Goal: Transaction & Acquisition: Download file/media

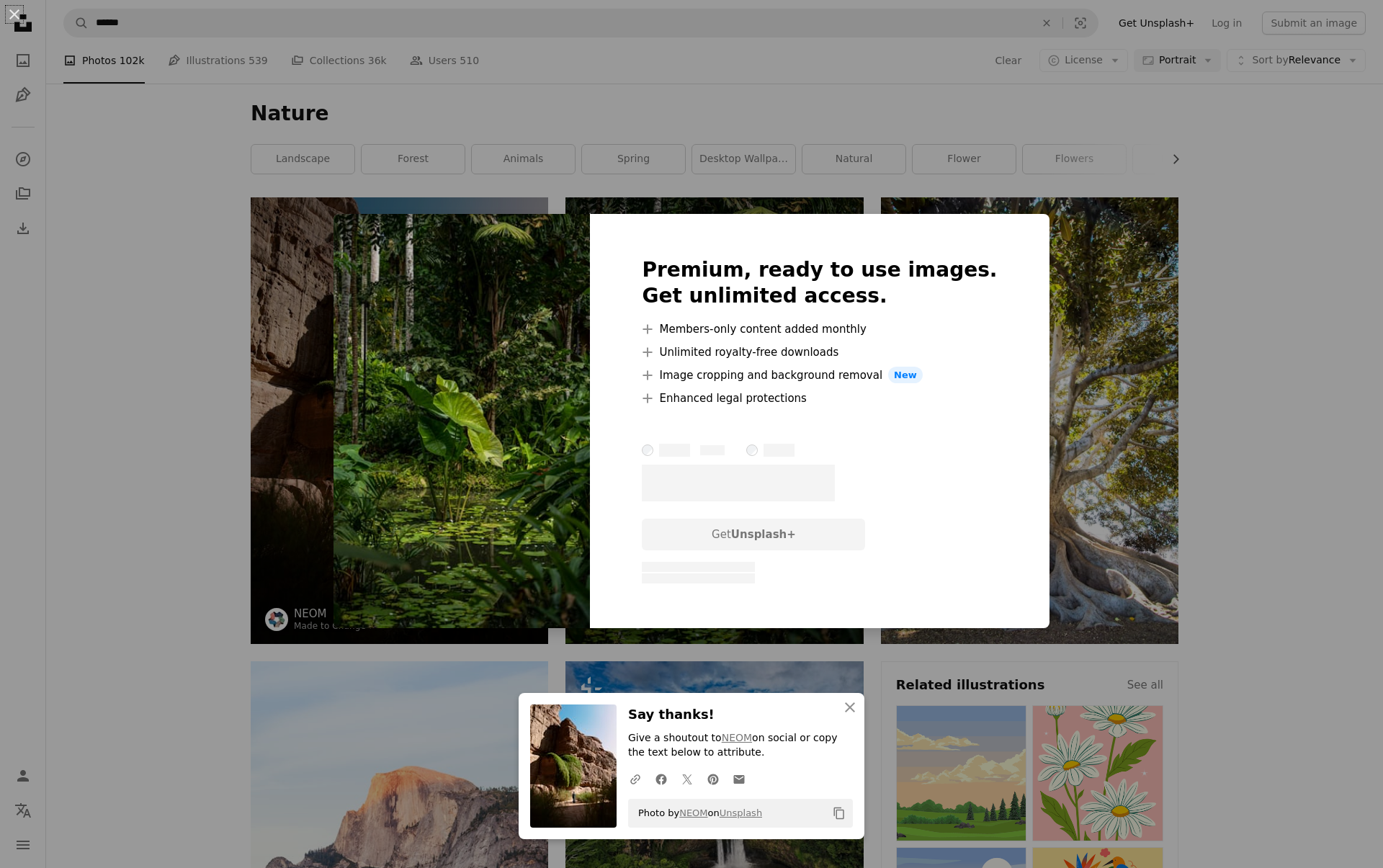
scroll to position [57, 0]
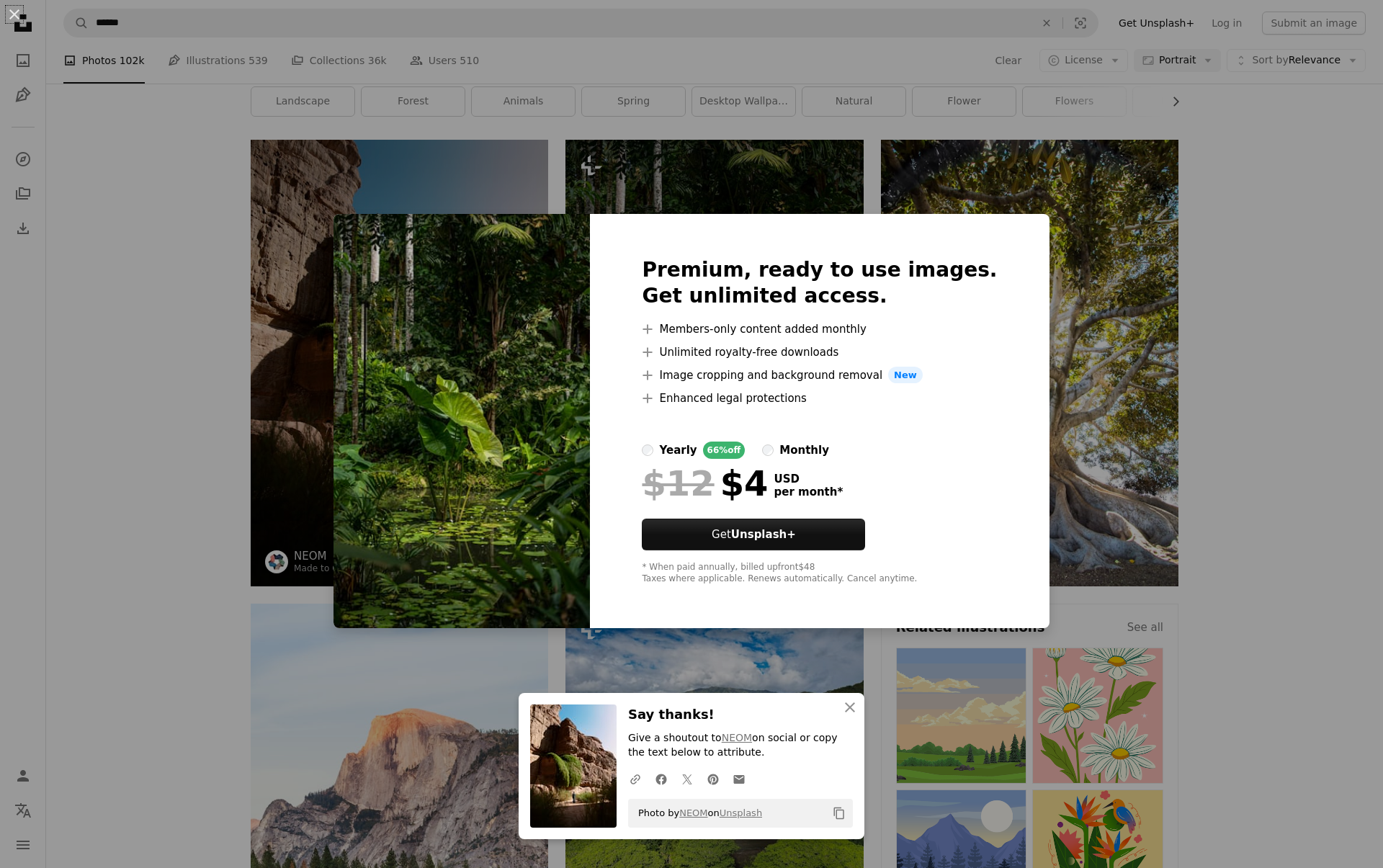
click at [1278, 532] on div "An X shape An X shape Close Say thanks! Give a shoutout to NEOM on social or co…" at bounding box center [692, 434] width 1383 height 868
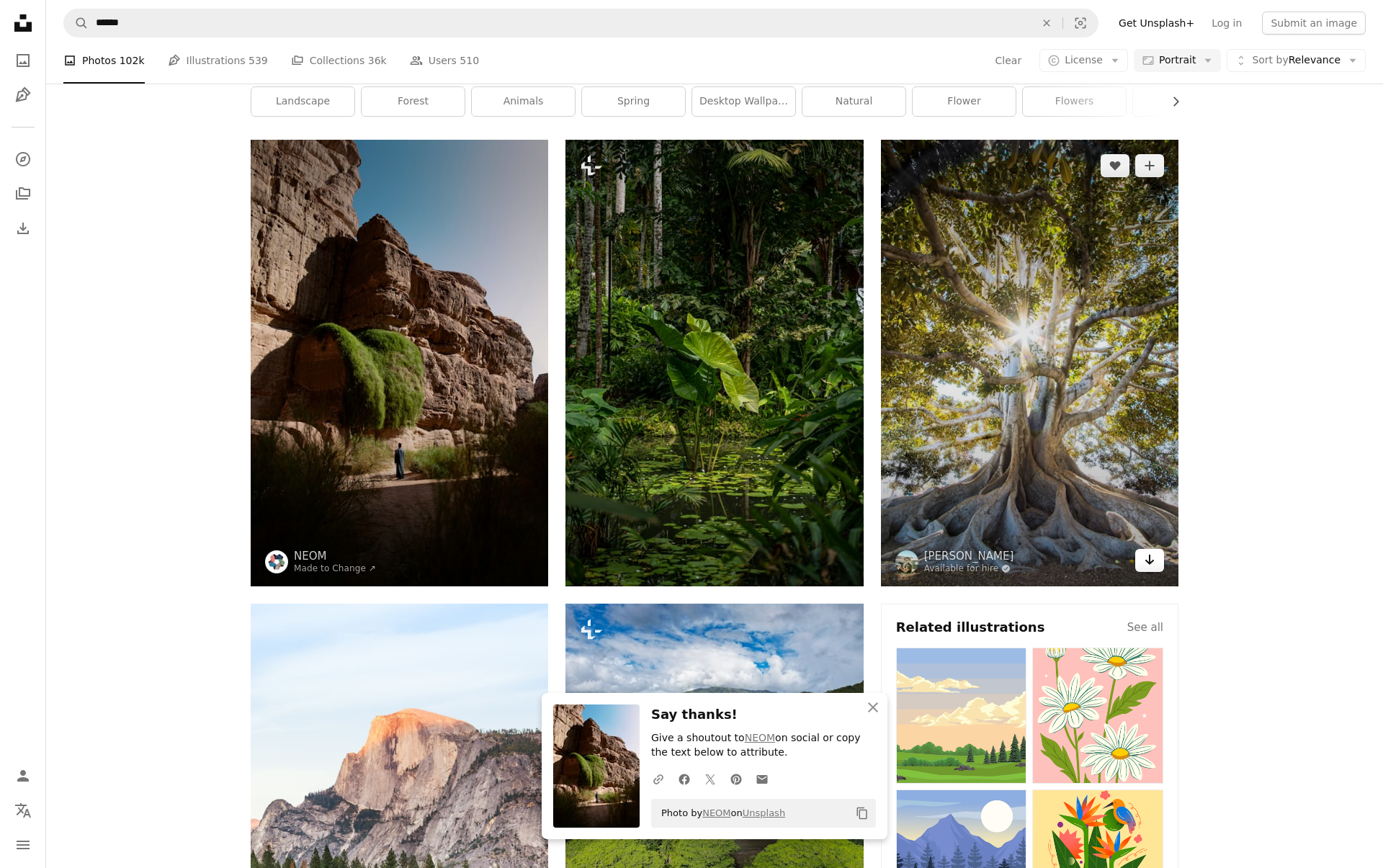
click at [1156, 560] on link "Arrow pointing down" at bounding box center [1150, 561] width 29 height 23
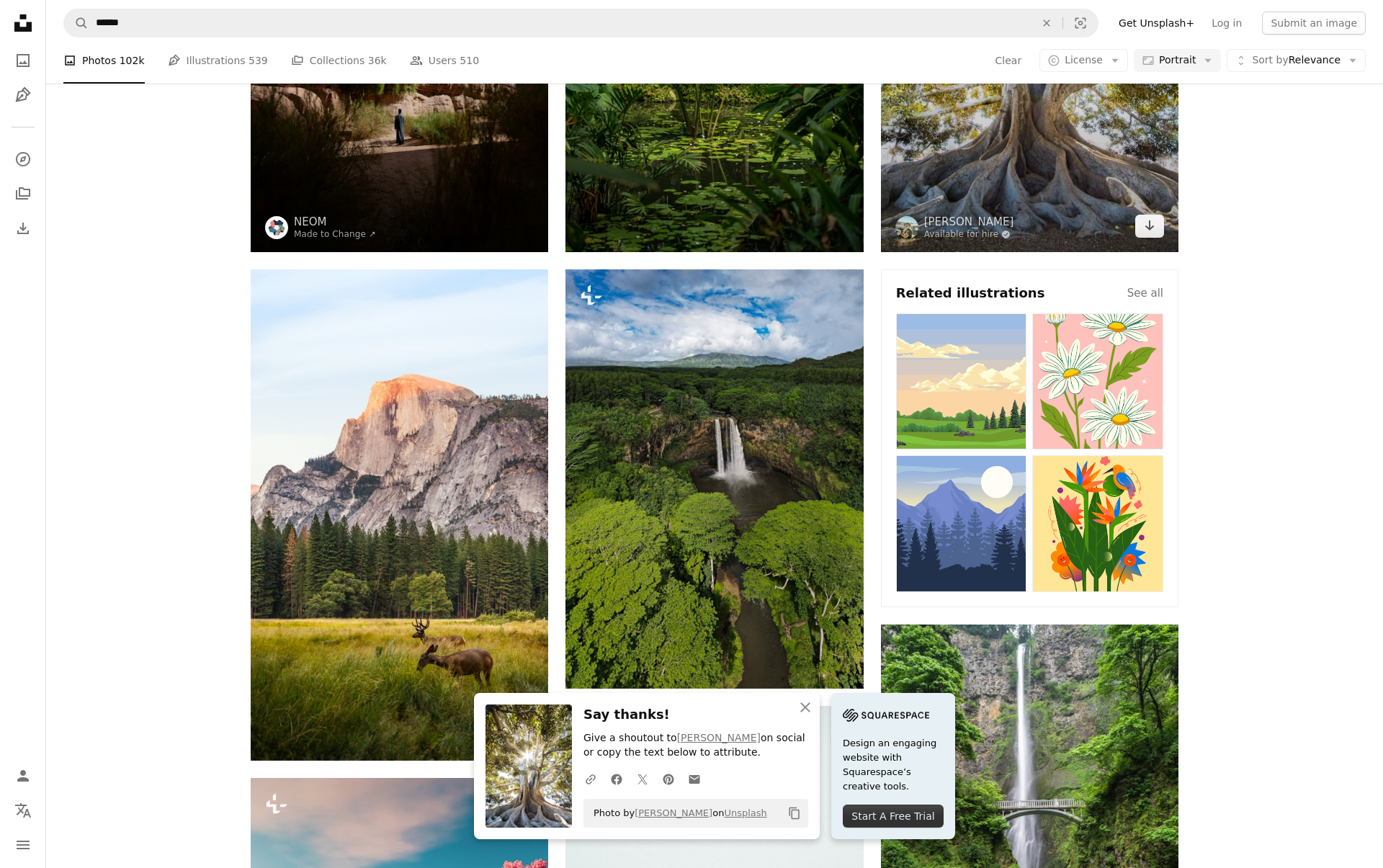
scroll to position [461, 0]
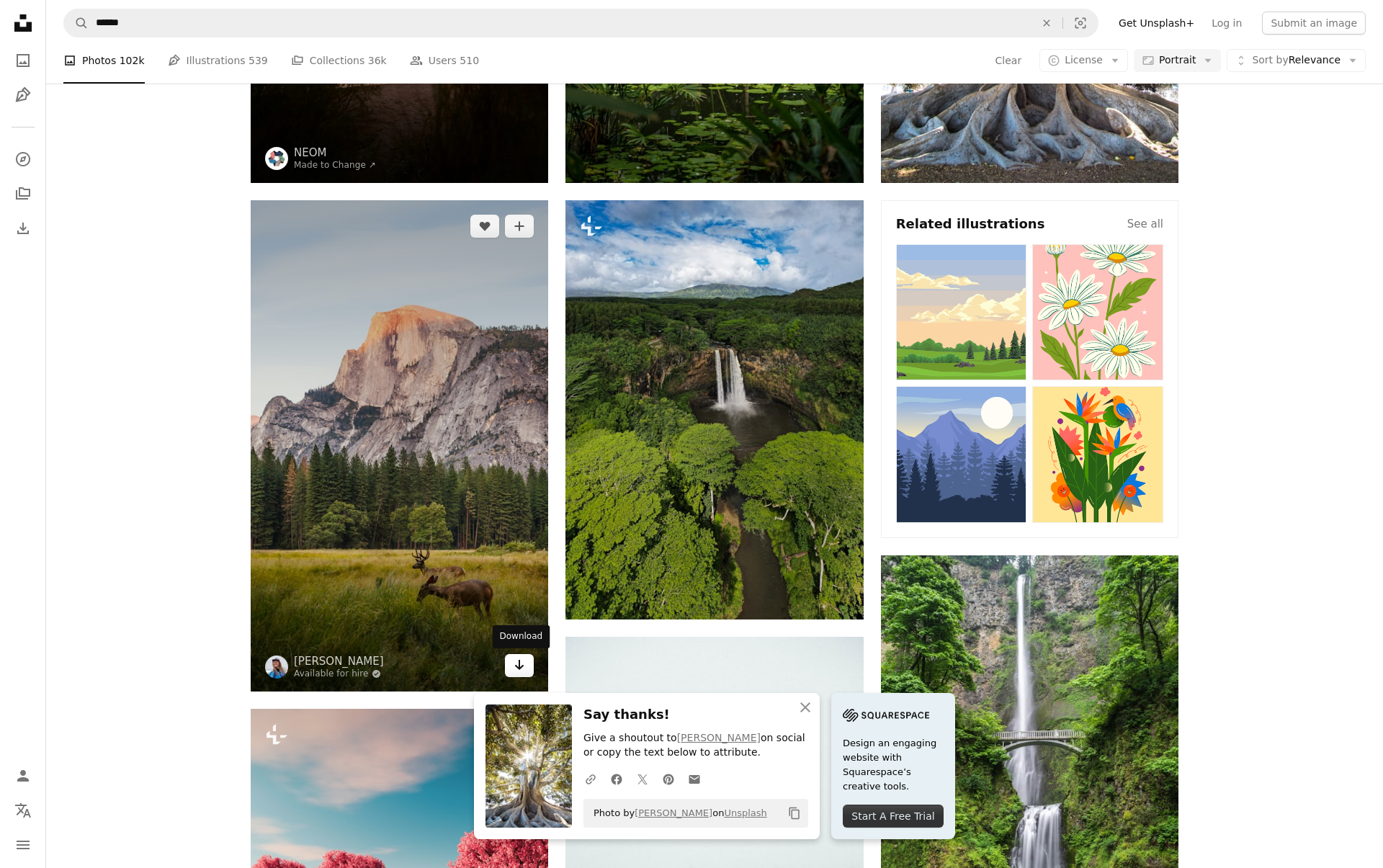
click at [519, 661] on icon "Arrow pointing down" at bounding box center [519, 665] width 12 height 17
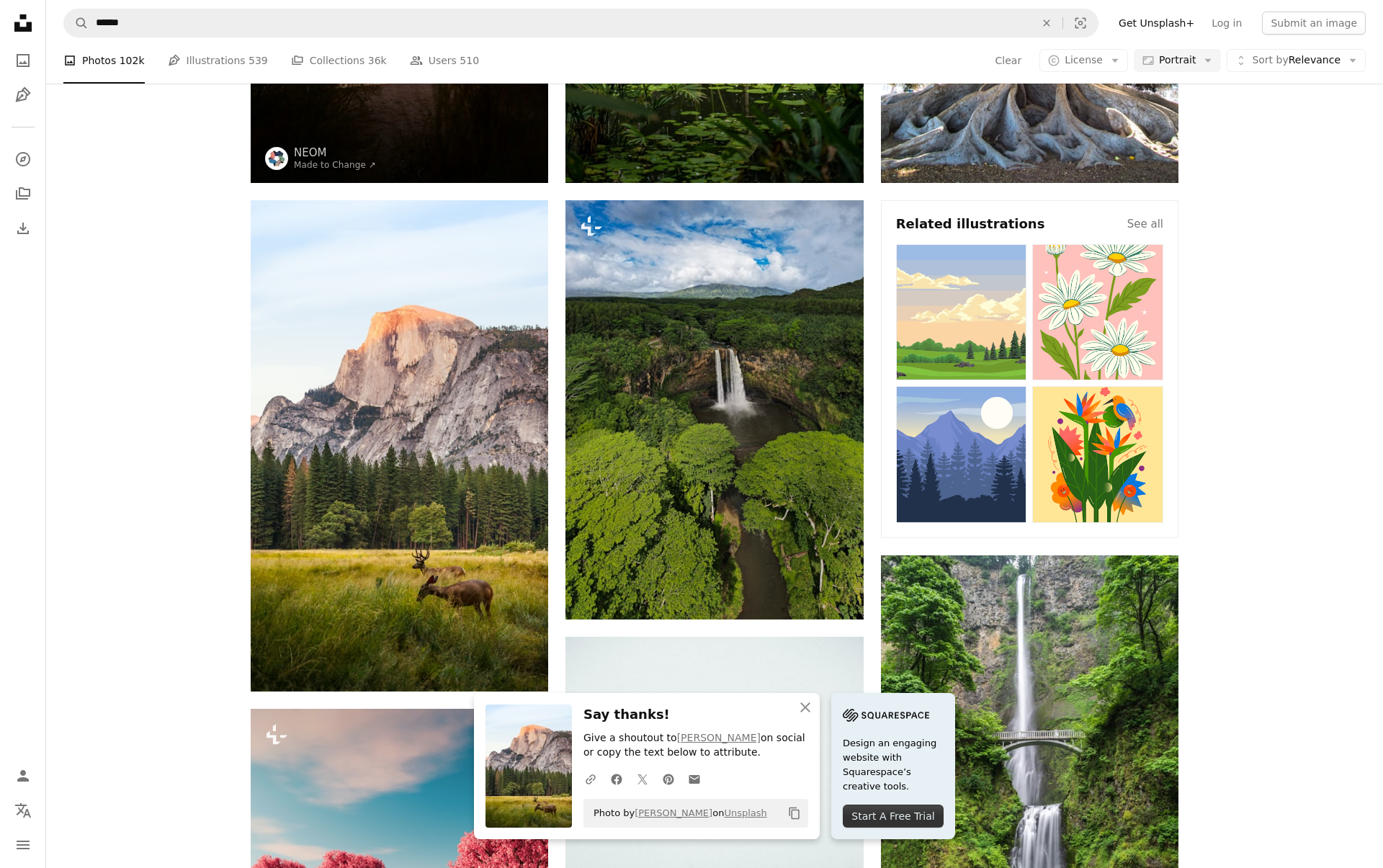
scroll to position [795, 0]
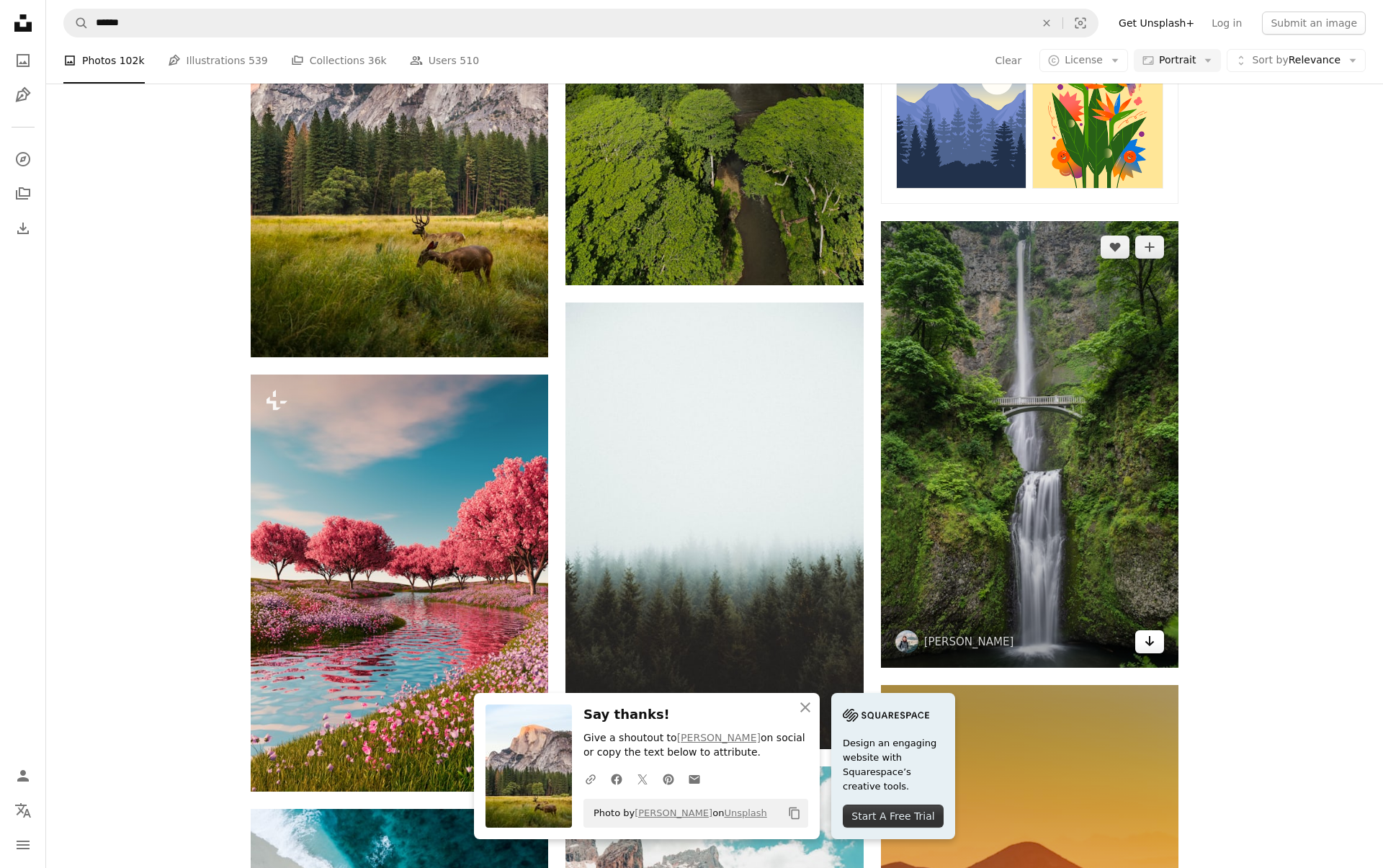
click at [1148, 643] on icon "Arrow pointing down" at bounding box center [1150, 641] width 12 height 17
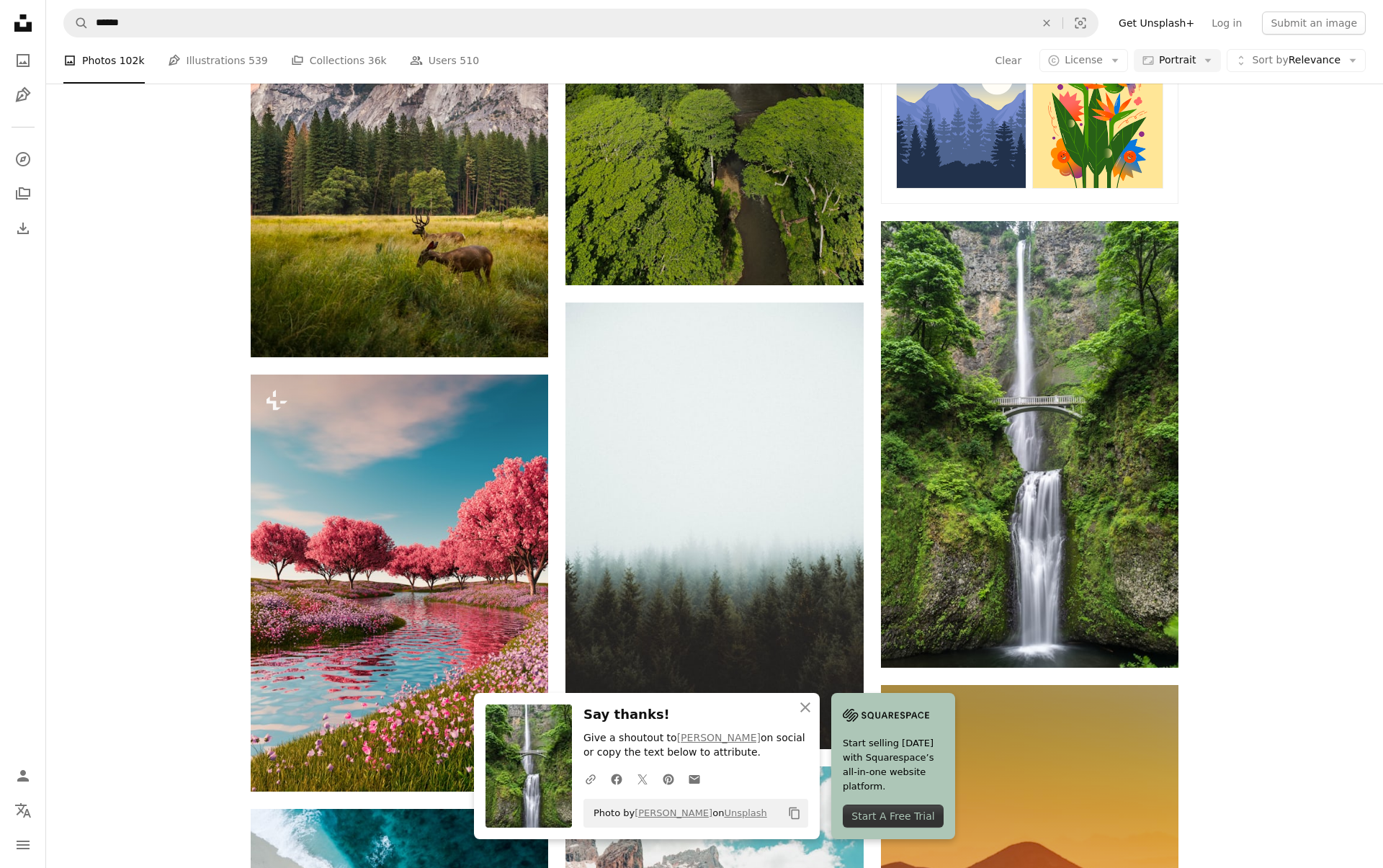
scroll to position [1014, 0]
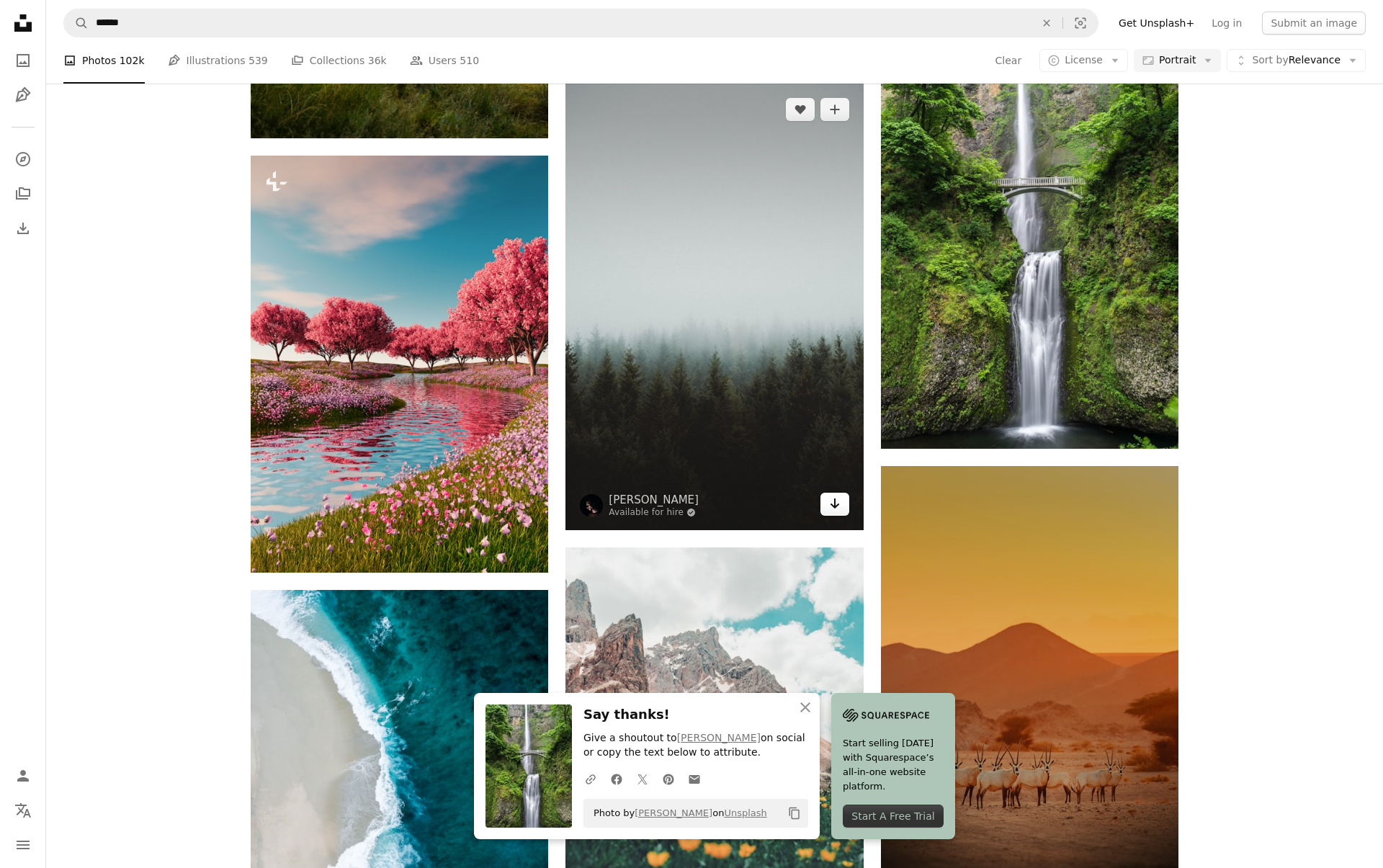
click at [833, 509] on icon "Arrow pointing down" at bounding box center [835, 503] width 12 height 17
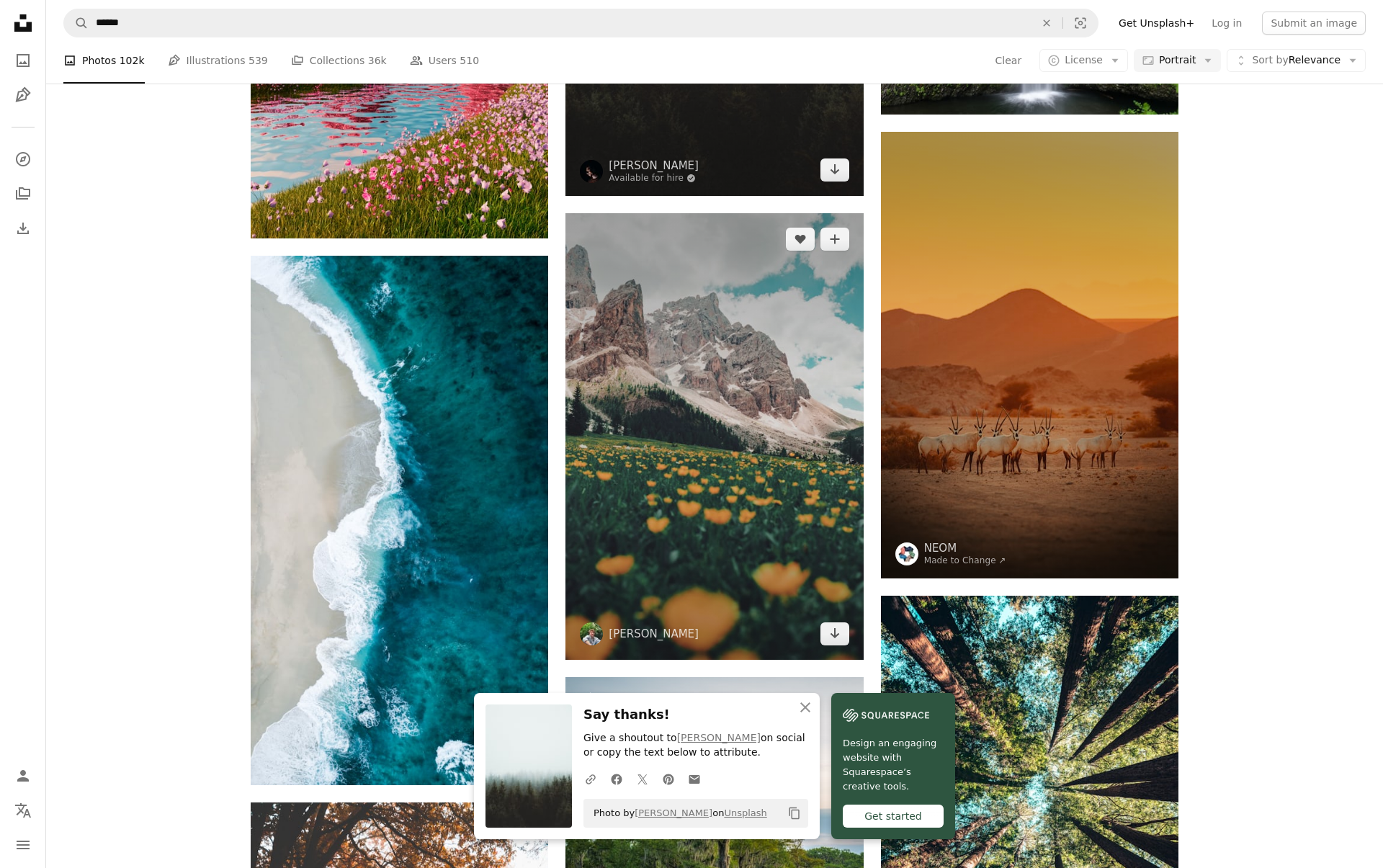
scroll to position [1591, 0]
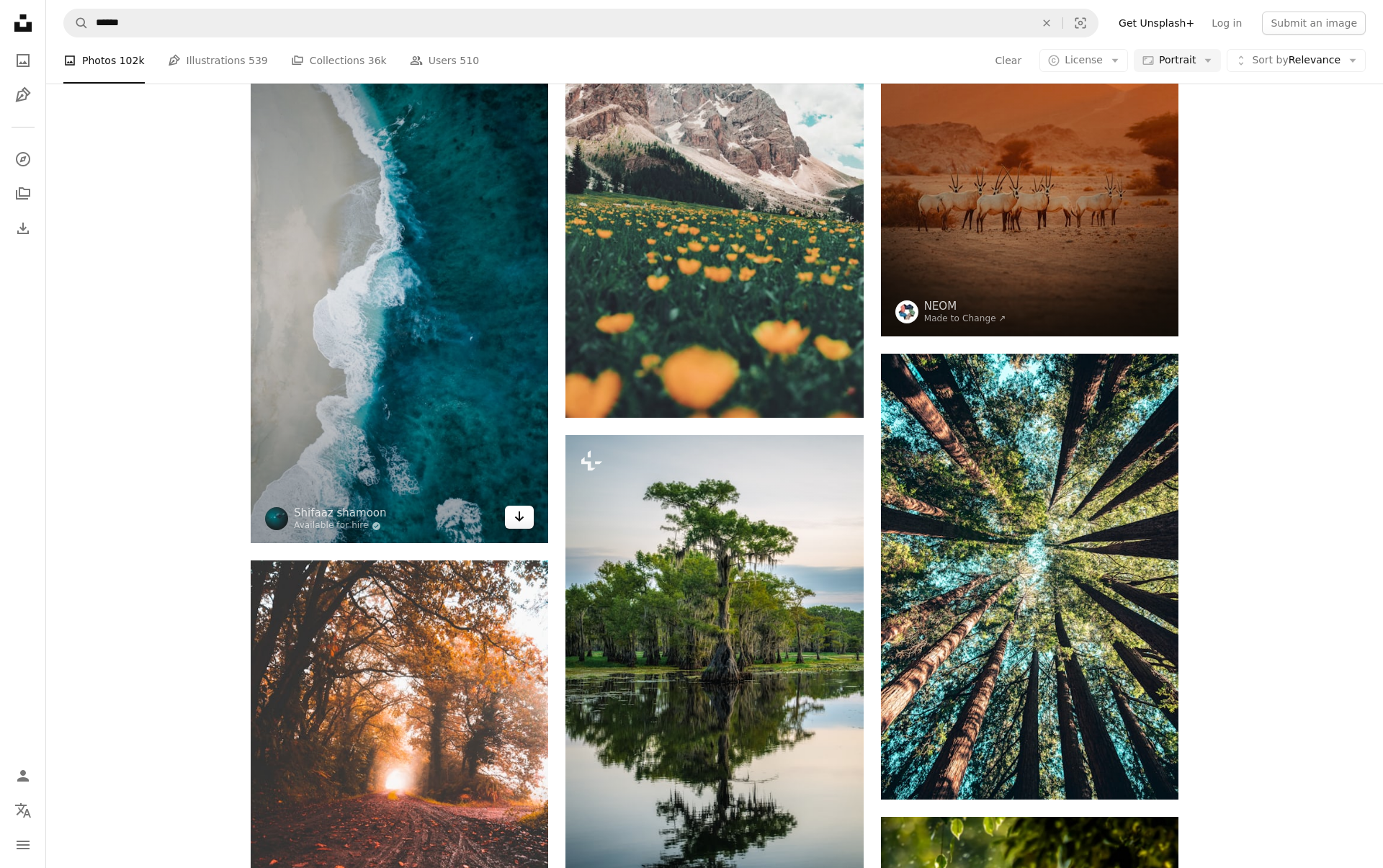
click at [531, 522] on link "Arrow pointing down" at bounding box center [519, 517] width 29 height 23
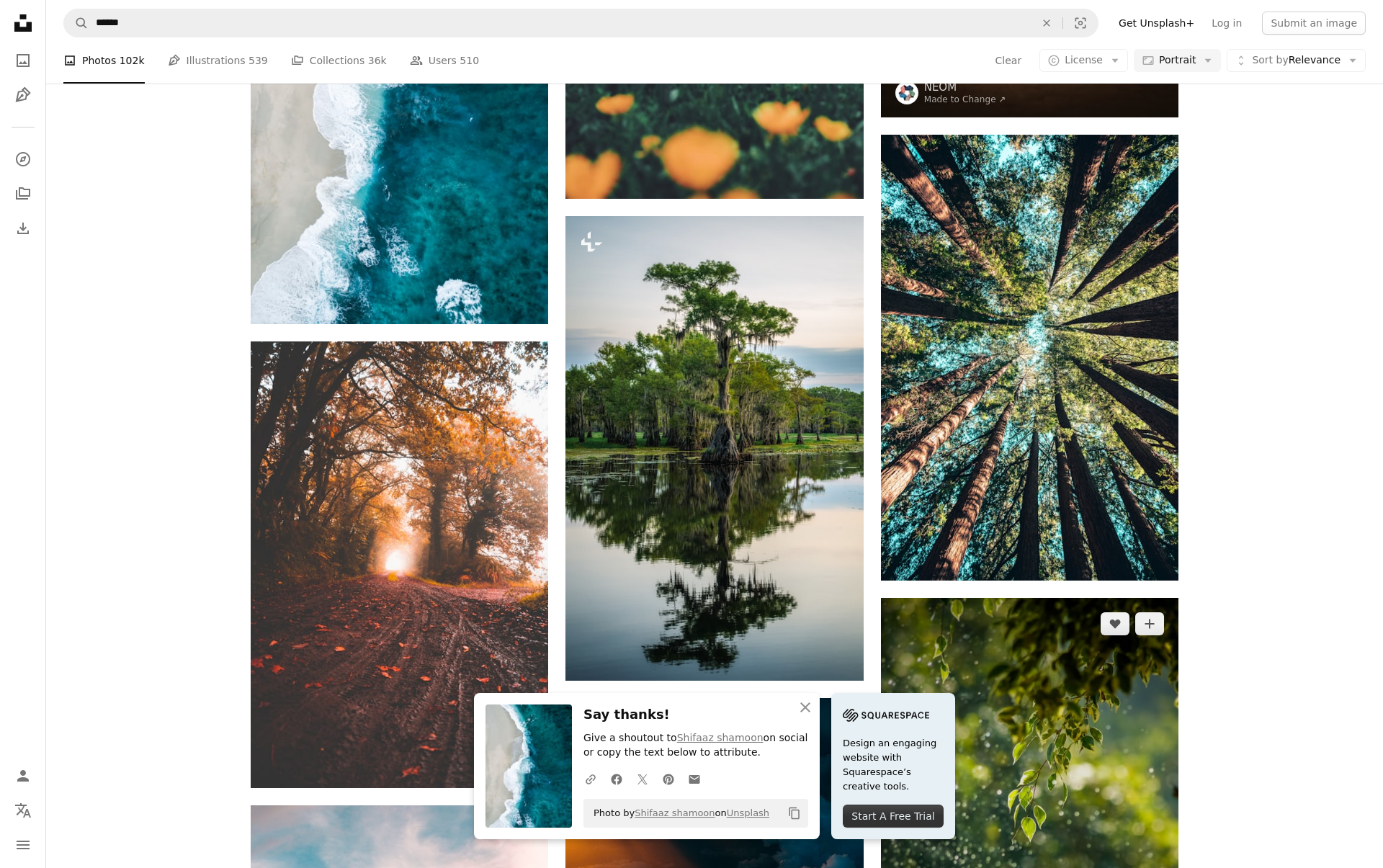
scroll to position [1890, 0]
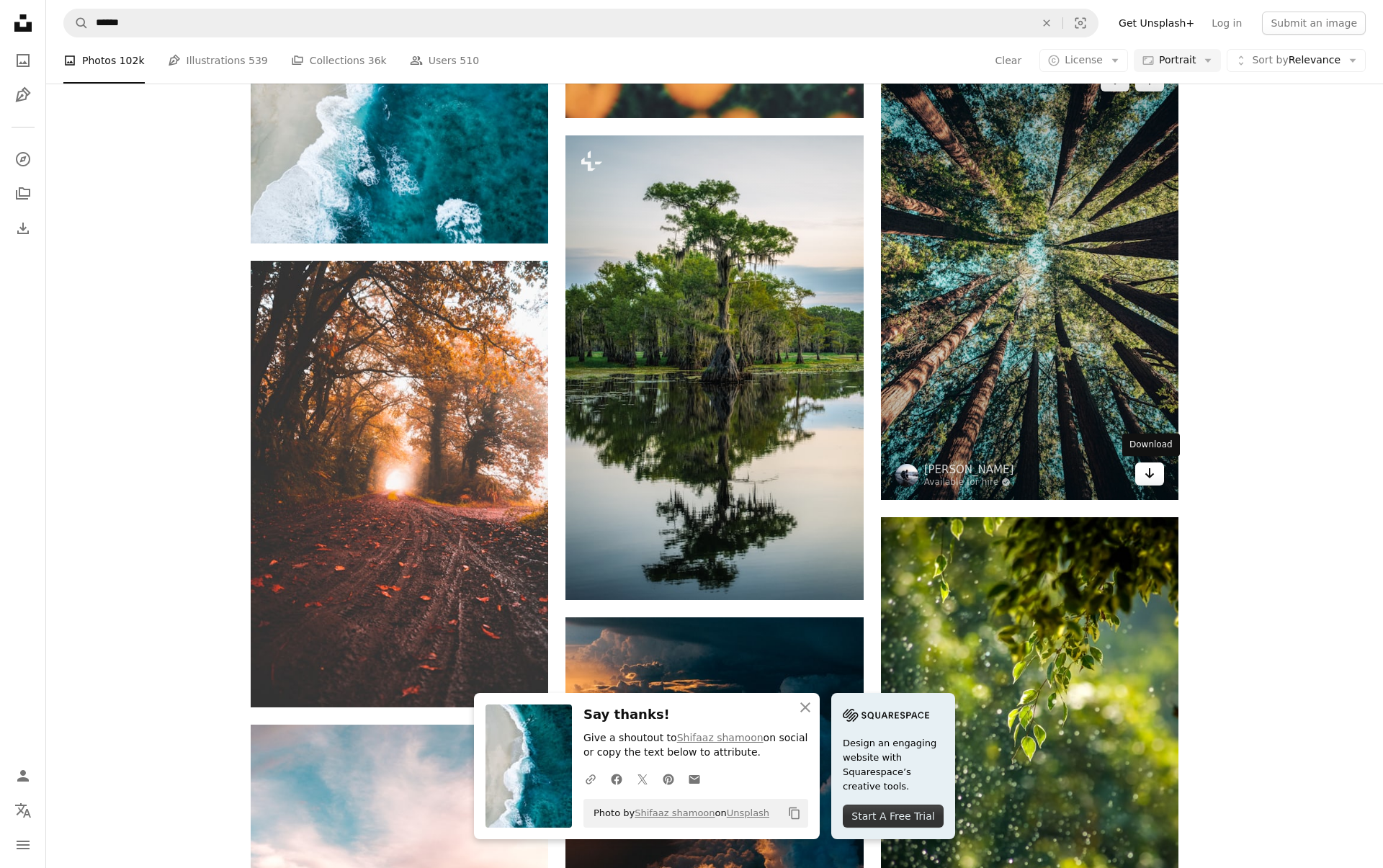
click at [1155, 482] on icon "Arrow pointing down" at bounding box center [1150, 474] width 12 height 17
